Goal: Task Accomplishment & Management: Use online tool/utility

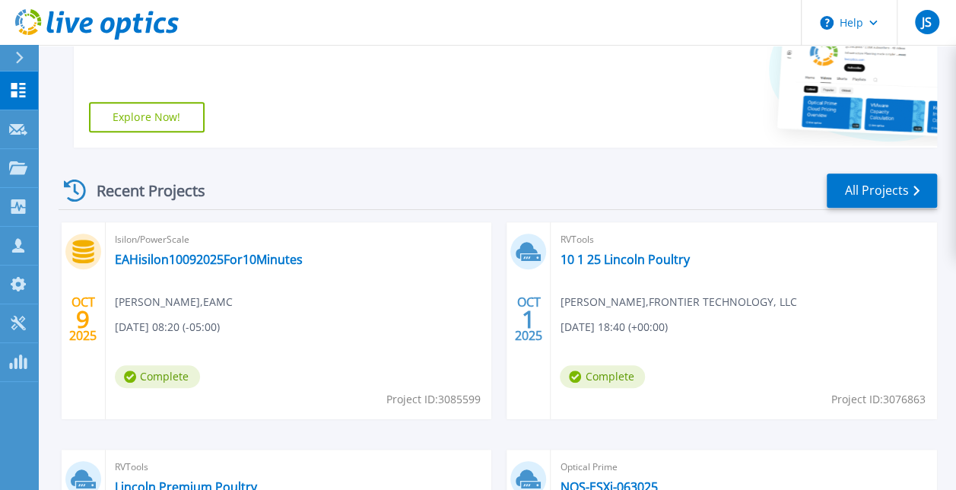
scroll to position [361, 0]
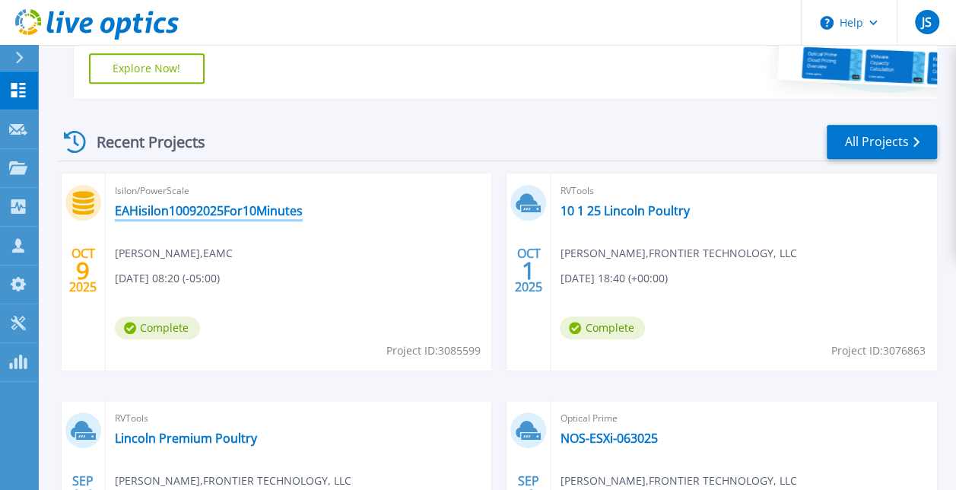
click at [167, 214] on link "EAHisilon10092025For10Minutes" at bounding box center [209, 210] width 188 height 15
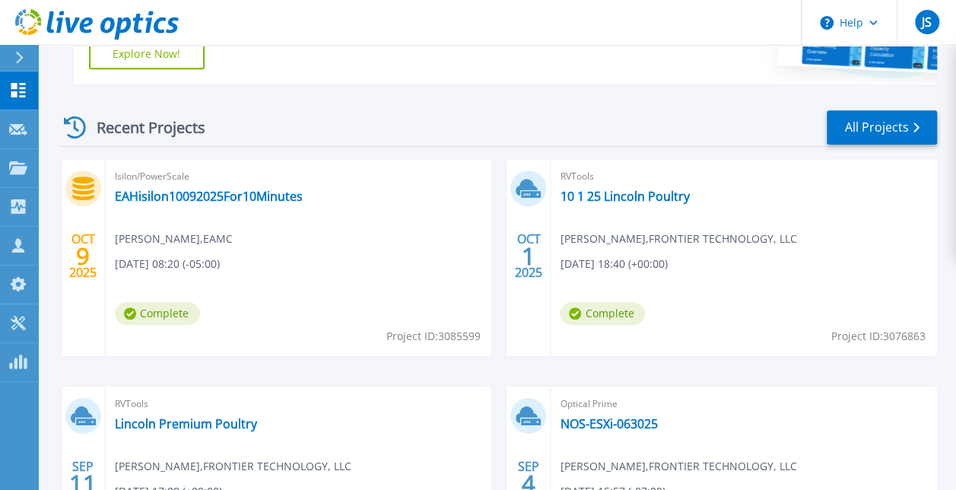
scroll to position [389, 0]
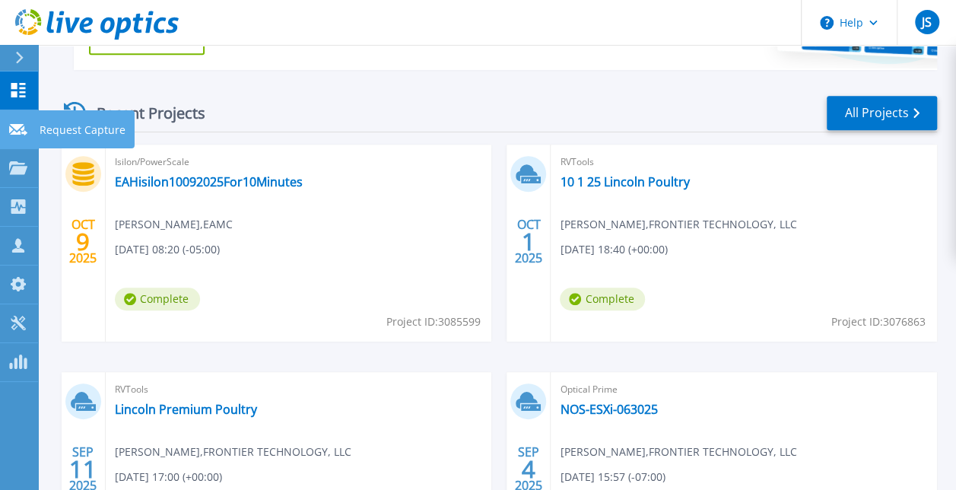
click at [18, 126] on icon at bounding box center [18, 129] width 18 height 11
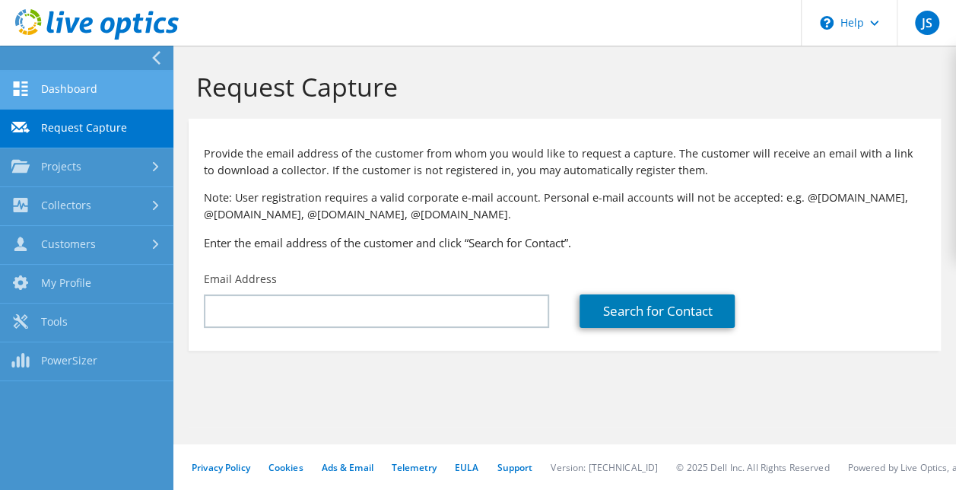
click at [28, 94] on icon at bounding box center [20, 88] width 18 height 14
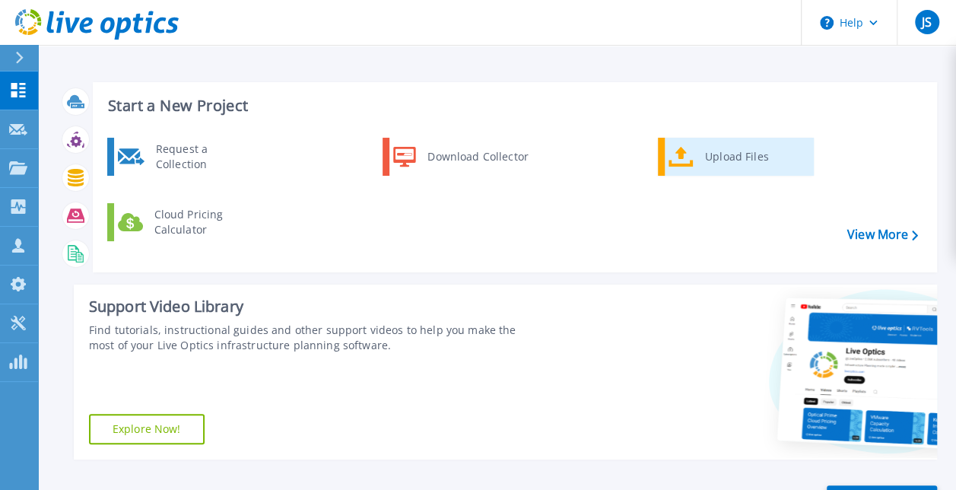
click at [735, 152] on div "Upload Files" at bounding box center [754, 156] width 113 height 30
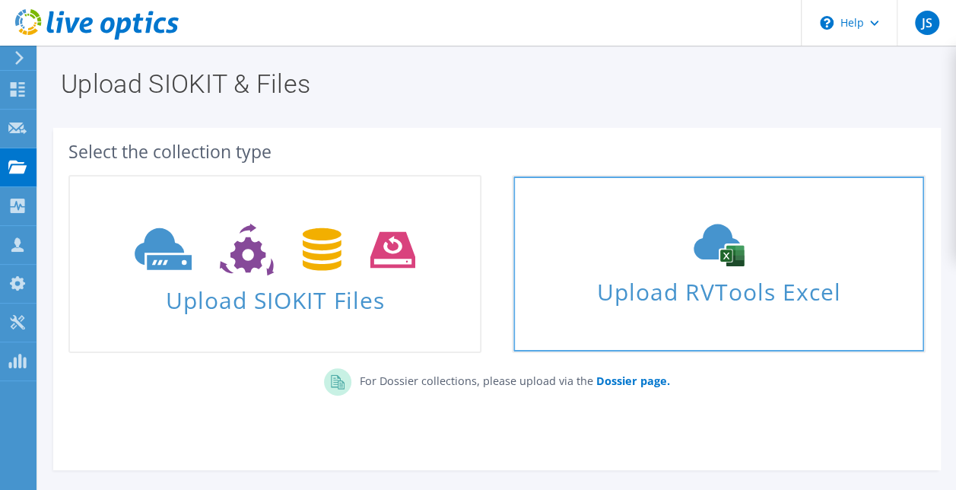
click at [700, 296] on span "Upload RVTools Excel" at bounding box center [718, 288] width 410 height 33
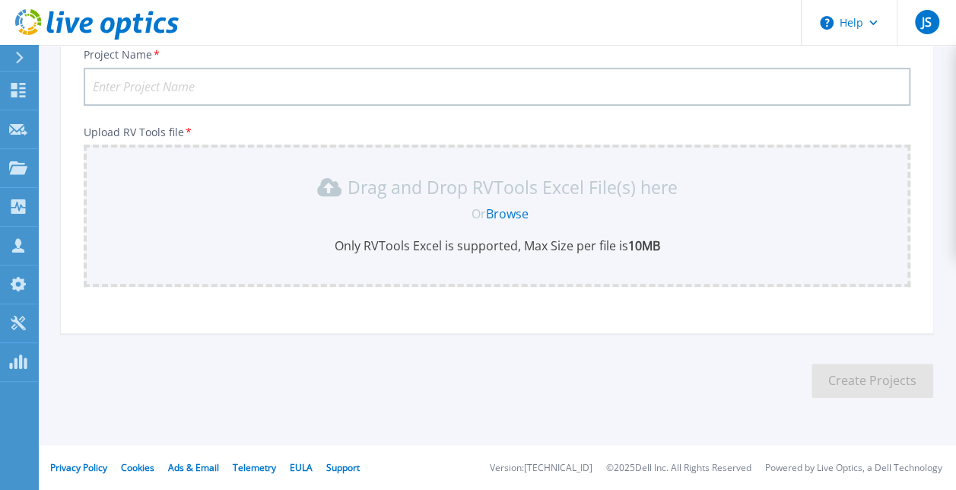
scroll to position [199, 0]
click at [498, 210] on link "Browse" at bounding box center [507, 213] width 43 height 17
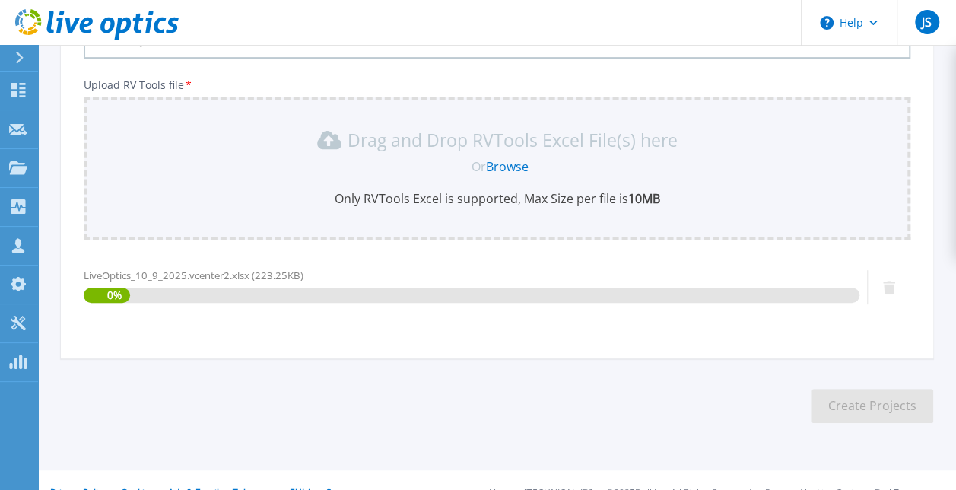
scroll to position [272, 0]
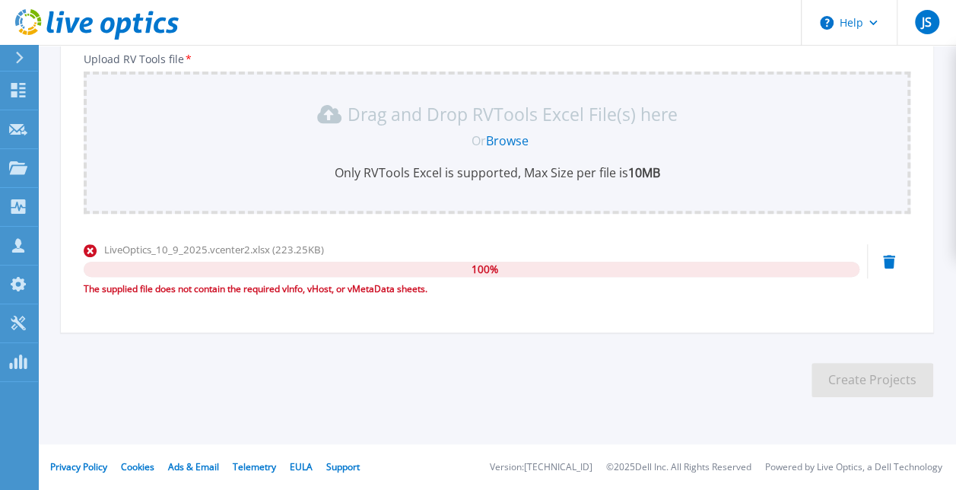
click at [493, 140] on link "Browse" at bounding box center [507, 140] width 43 height 17
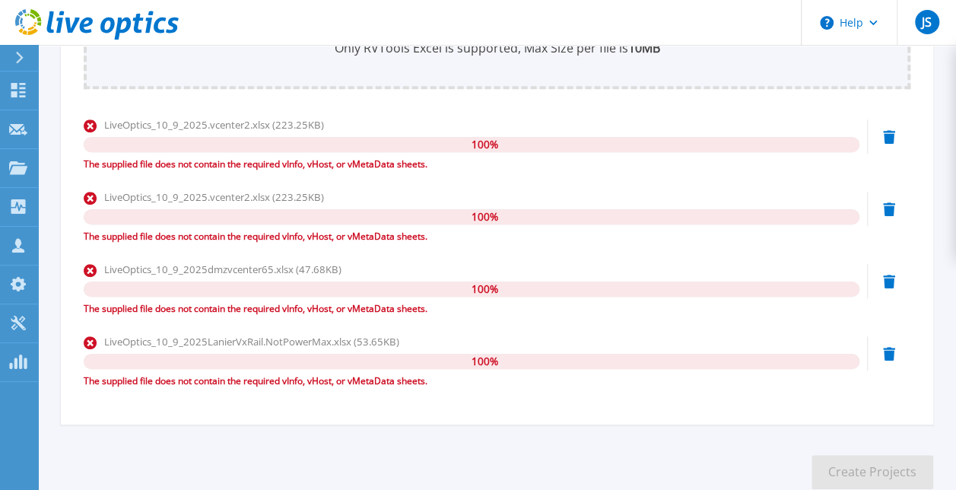
scroll to position [397, 0]
click at [890, 135] on icon at bounding box center [889, 137] width 12 height 14
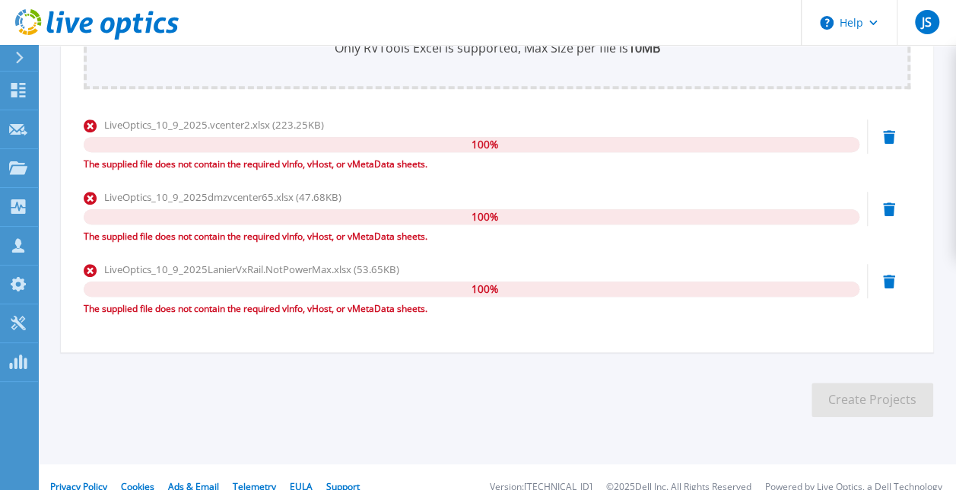
click at [890, 135] on icon at bounding box center [889, 137] width 12 height 14
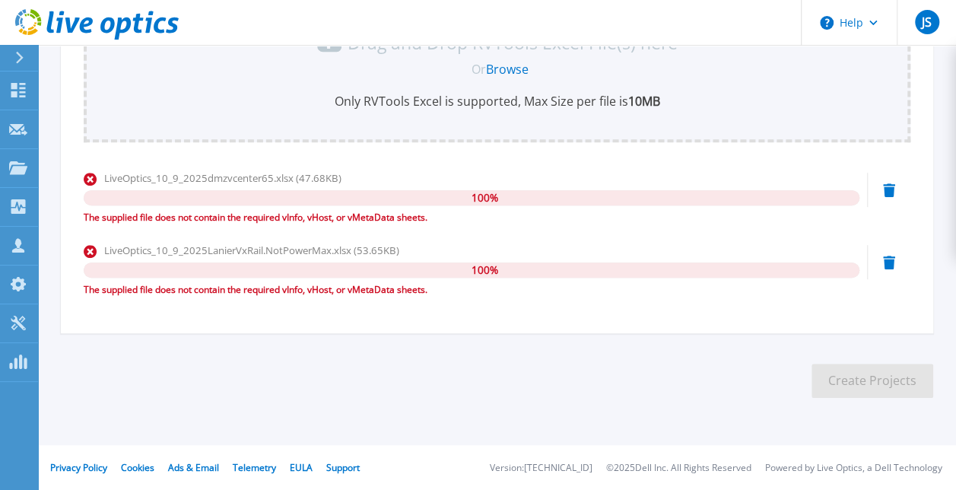
click at [890, 135] on div "Drag and Drop RVTools Excel File(s) here Or Browse Only RVTools Excel is suppor…" at bounding box center [497, 71] width 827 height 142
drag, startPoint x: 890, startPoint y: 135, endPoint x: 886, endPoint y: 175, distance: 39.7
click at [886, 175] on div "LiveOptics_10_9_2025dmzvcenter65.xlsx (47.68KB) 100 % The supplied file does no…" at bounding box center [497, 202] width 827 height 65
click at [889, 185] on icon at bounding box center [889, 190] width 12 height 14
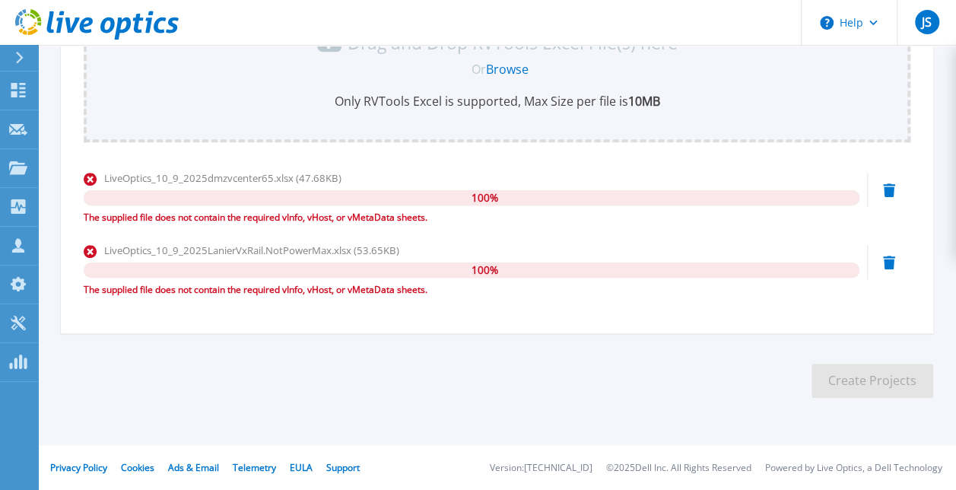
scroll to position [272, 0]
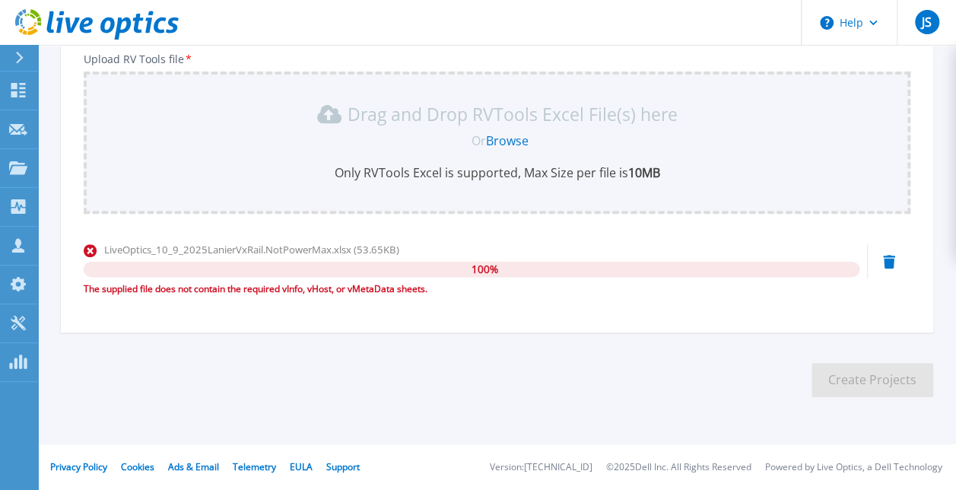
click at [889, 263] on icon at bounding box center [889, 262] width 12 height 14
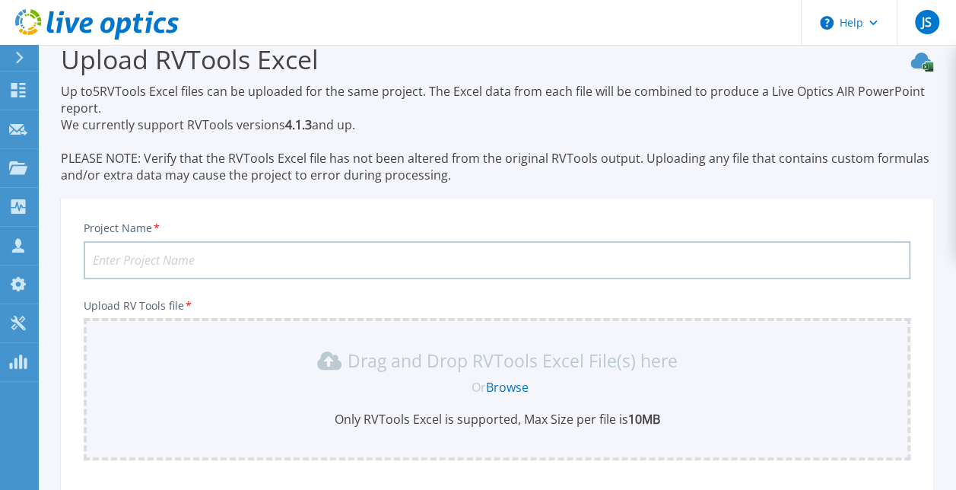
scroll to position [23, 0]
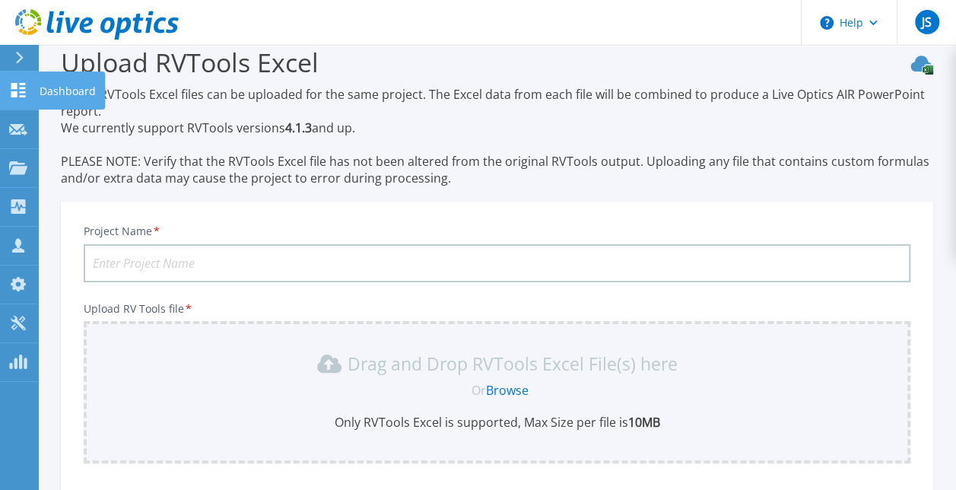
click at [23, 86] on icon at bounding box center [18, 90] width 18 height 14
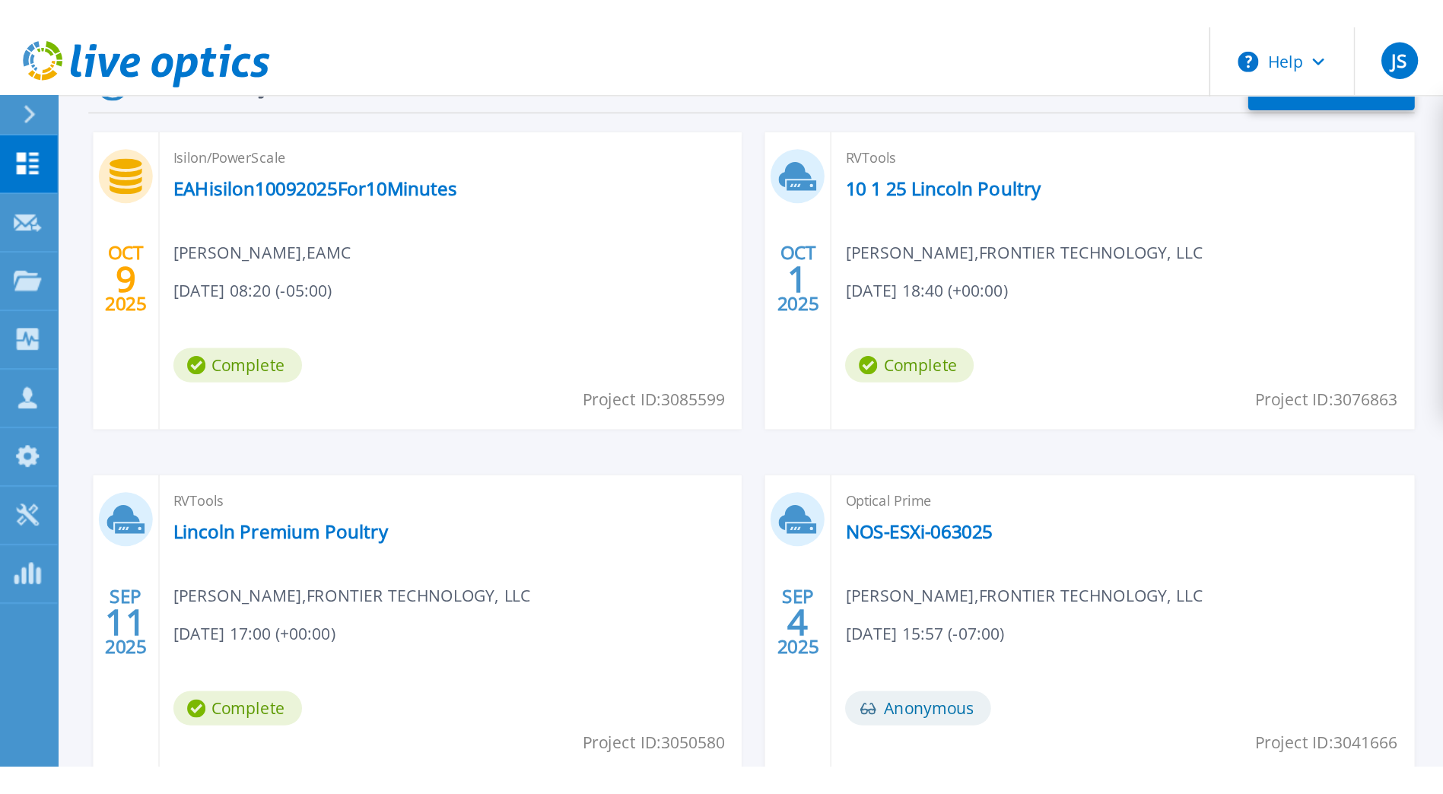
scroll to position [49, 0]
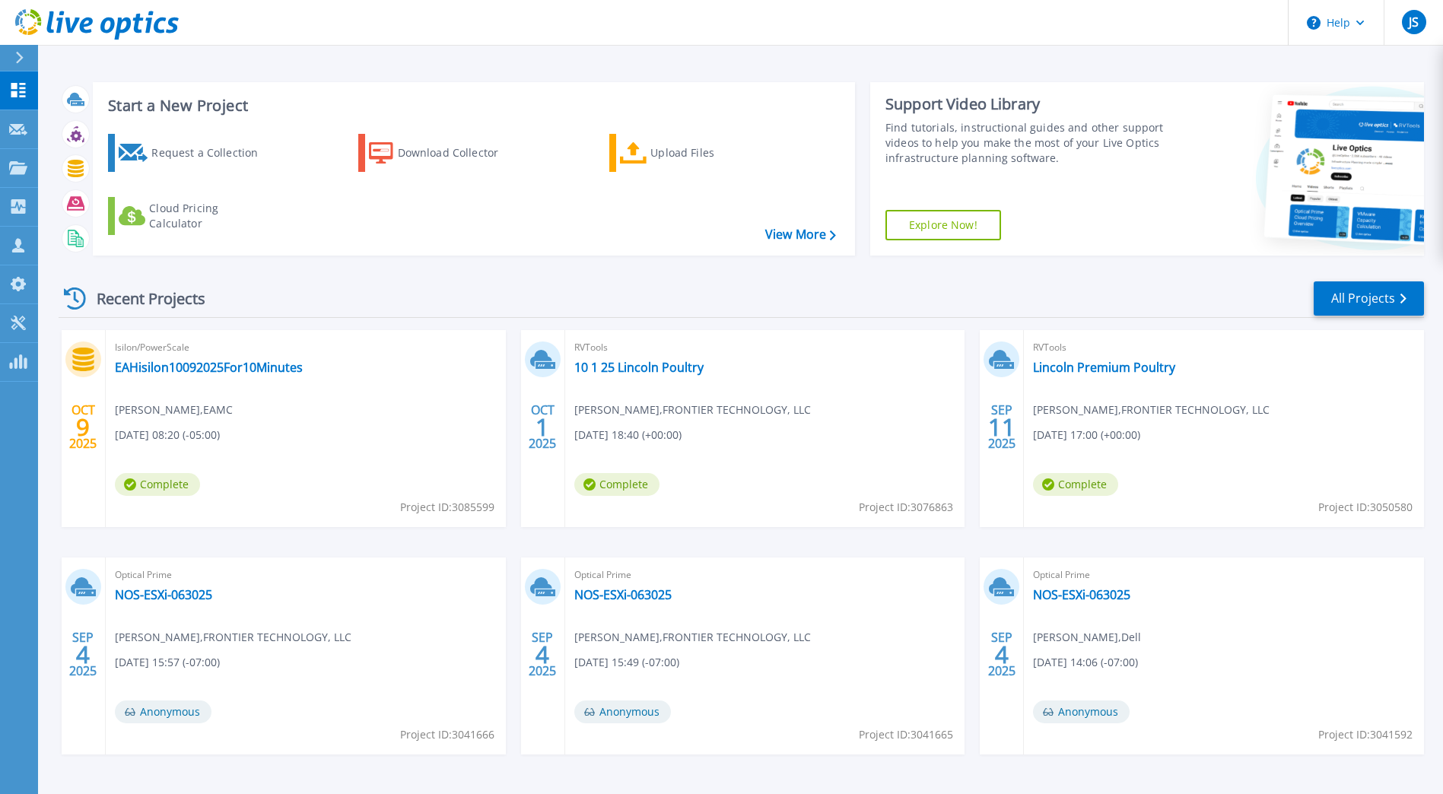
click at [569, 323] on div "Recent Projects All Projects [DATE] Isilon/PowerScale EAHisilon10092025For10Min…" at bounding box center [741, 532] width 1365 height 529
click at [159, 364] on link "EAHisilon10092025For10Minutes" at bounding box center [209, 367] width 188 height 15
click at [196, 149] on div "Request a Collection" at bounding box center [212, 153] width 122 height 30
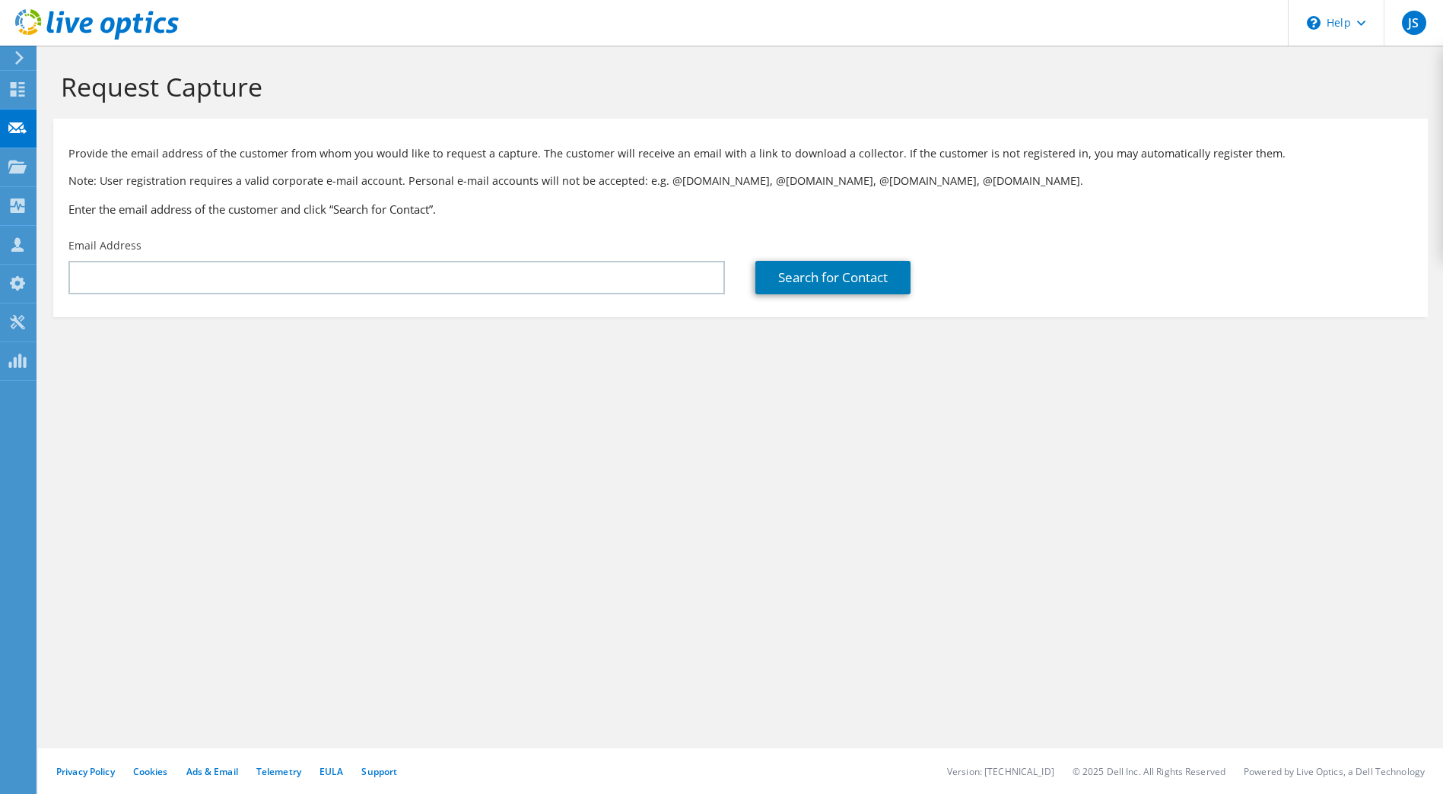
click at [623, 145] on p "Provide the email address of the customer from whom you would like to request a…" at bounding box center [740, 153] width 1344 height 17
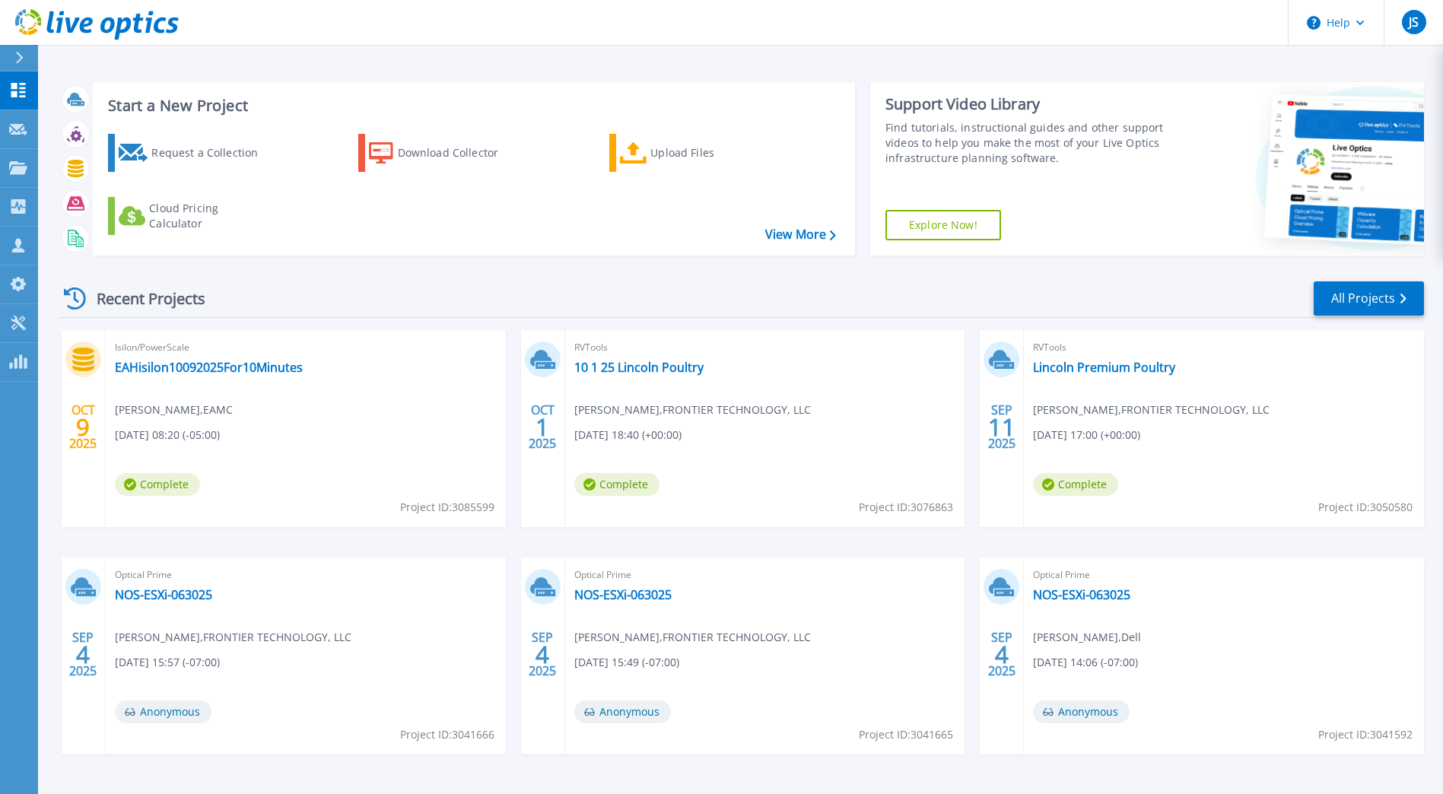
click at [393, 293] on div "Recent Projects All Projects" at bounding box center [741, 299] width 1365 height 38
click at [1320, 29] on icon at bounding box center [1314, 23] width 14 height 14
click at [1326, 62] on link "Explore Helpful Articles" at bounding box center [1374, 64] width 170 height 37
click at [660, 275] on div "Recent Projects All Projects [DATE] Isilon/PowerScale EAHisilon10092025For10Min…" at bounding box center [741, 532] width 1365 height 529
click at [305, 1] on header "Help JS Channel Partner [PERSON_NAME] [PERSON_NAME][EMAIL_ADDRESS][PERSON_NAME]…" at bounding box center [721, 23] width 1443 height 46
